Goal: Purchase product/service

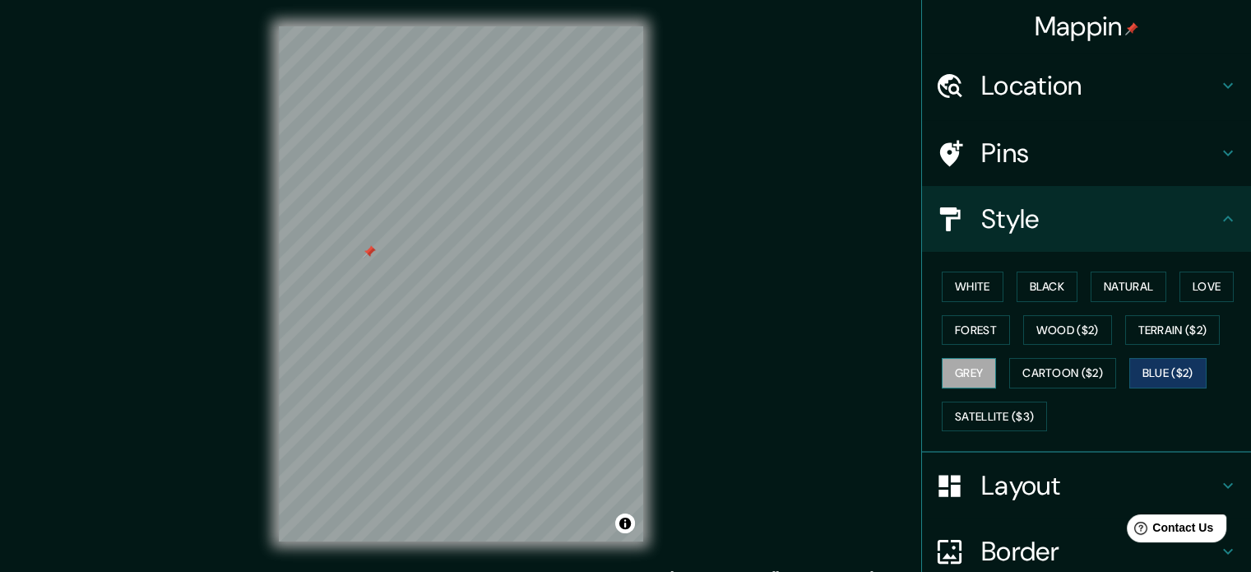
click at [967, 371] on button "Grey" at bounding box center [969, 373] width 54 height 30
click at [845, 301] on div "Mappin Location [GEOGRAPHIC_DATA], [GEOGRAPHIC_DATA], [GEOGRAPHIC_DATA] Pins St…" at bounding box center [625, 297] width 1251 height 594
click at [1152, 384] on button "Blue ($2)" at bounding box center [1167, 373] width 77 height 30
click at [627, 527] on button "Toggle attribution" at bounding box center [625, 523] width 20 height 20
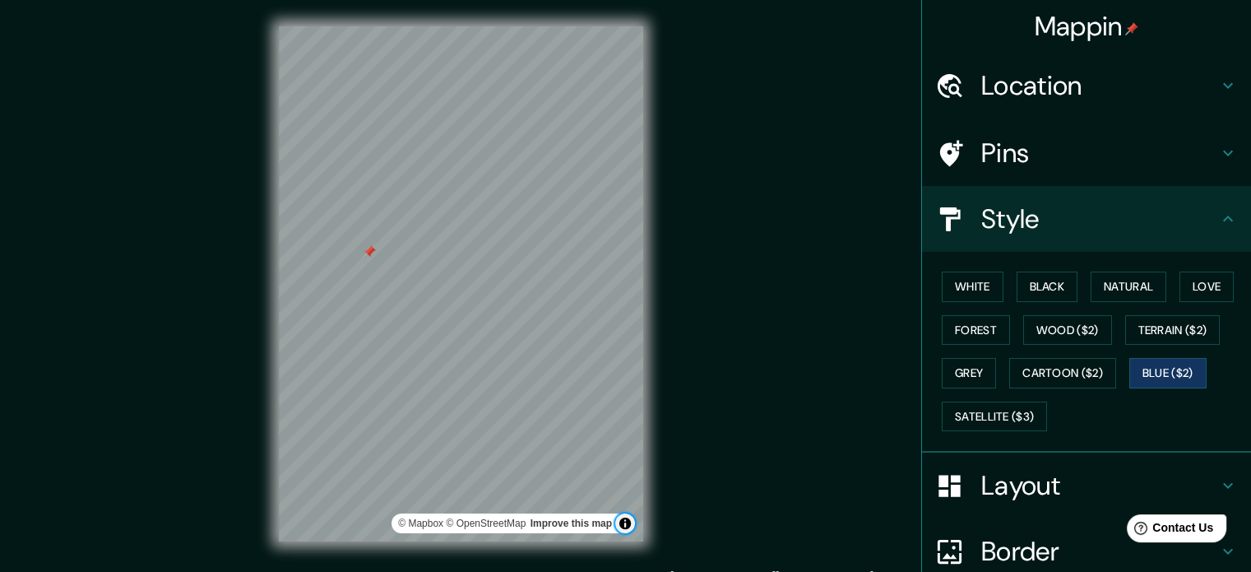
click at [627, 527] on button "Toggle attribution" at bounding box center [625, 523] width 20 height 20
click at [798, 295] on div "Mappin Location [GEOGRAPHIC_DATA], [GEOGRAPHIC_DATA], [GEOGRAPHIC_DATA] Pins St…" at bounding box center [625, 297] width 1251 height 594
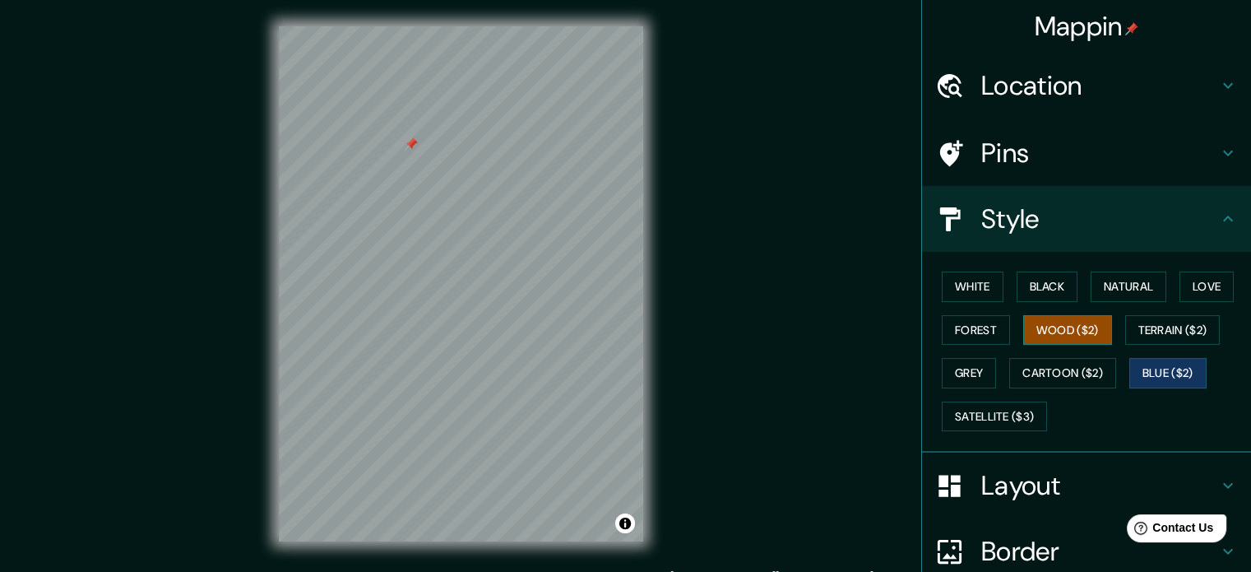
click at [1031, 325] on button "Wood ($2)" at bounding box center [1067, 330] width 89 height 30
